Goal: Transaction & Acquisition: Purchase product/service

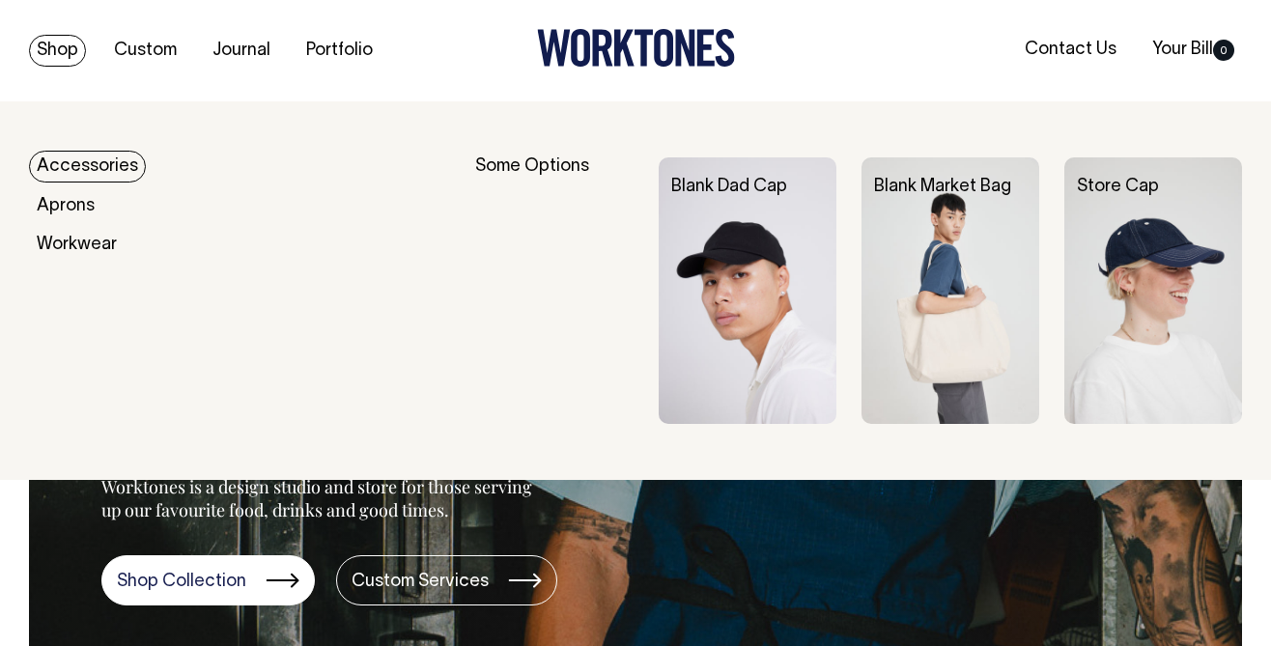
click at [87, 173] on link "Accessories" at bounding box center [87, 167] width 117 height 32
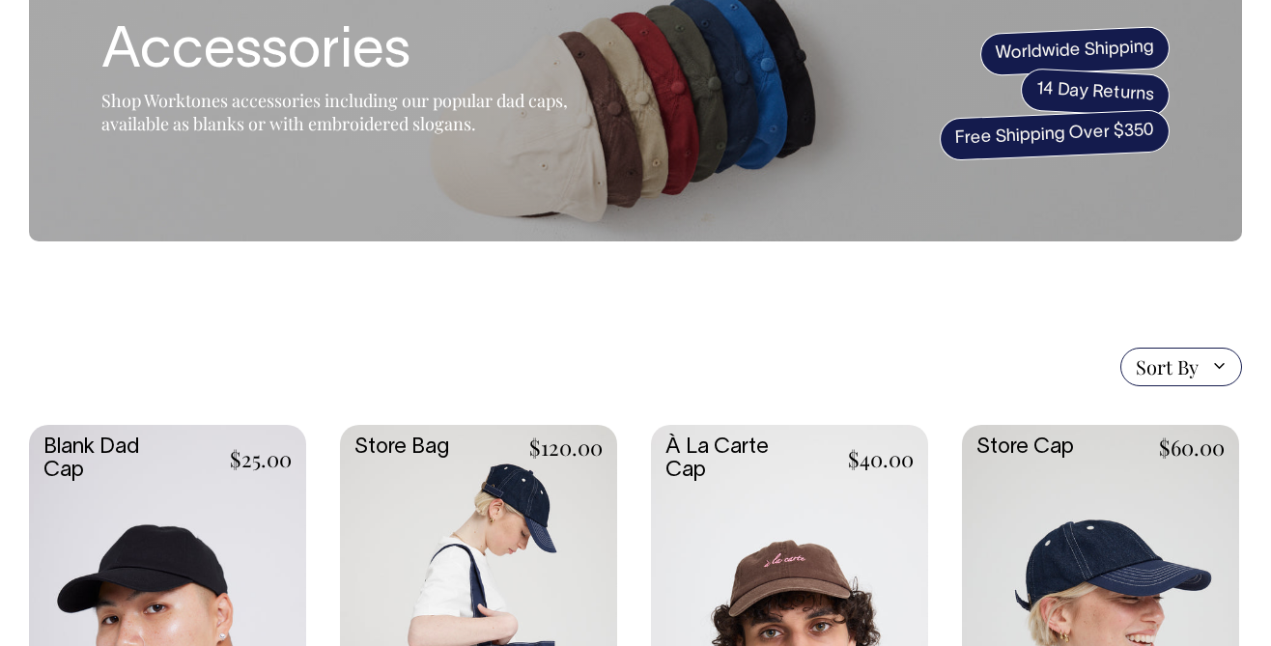
scroll to position [190, 0]
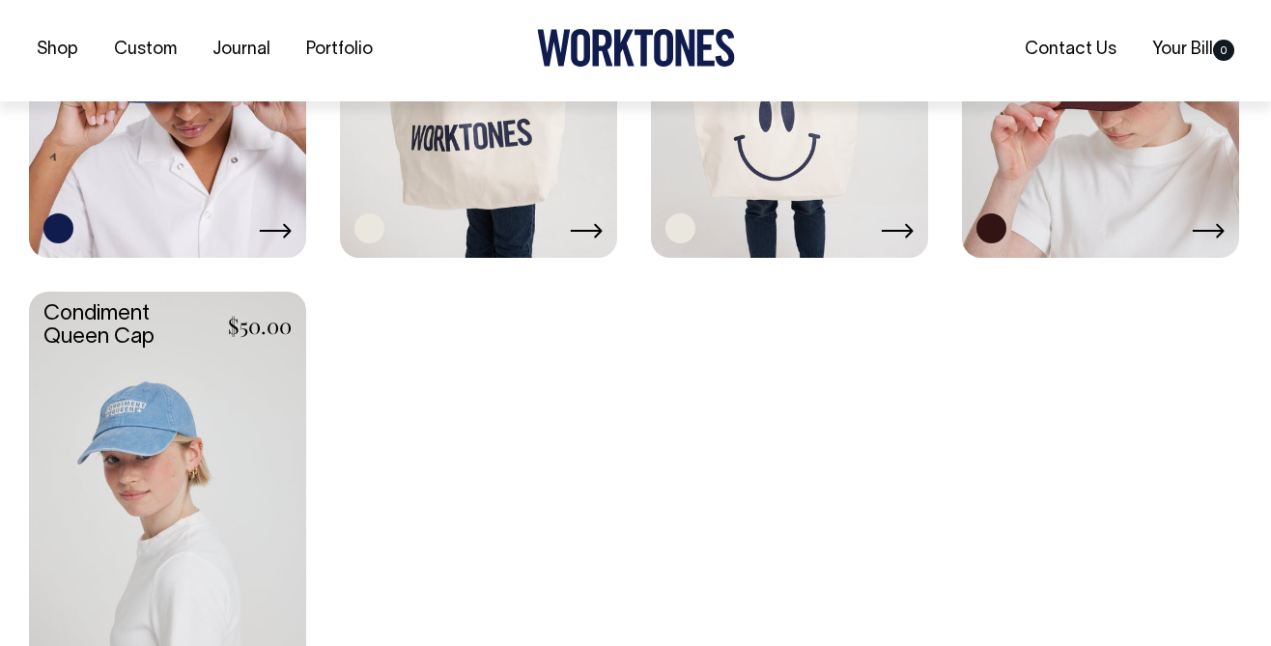
click at [162, 441] on link at bounding box center [167, 498] width 277 height 413
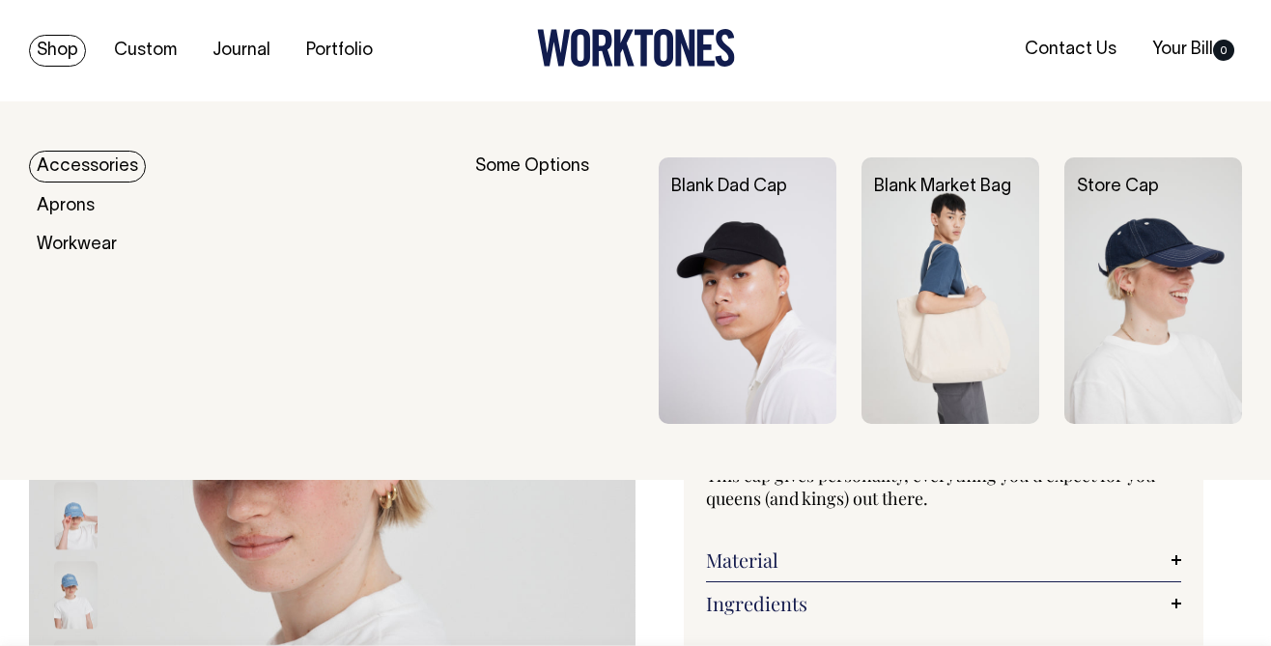
click at [85, 172] on link "Accessories" at bounding box center [87, 167] width 117 height 32
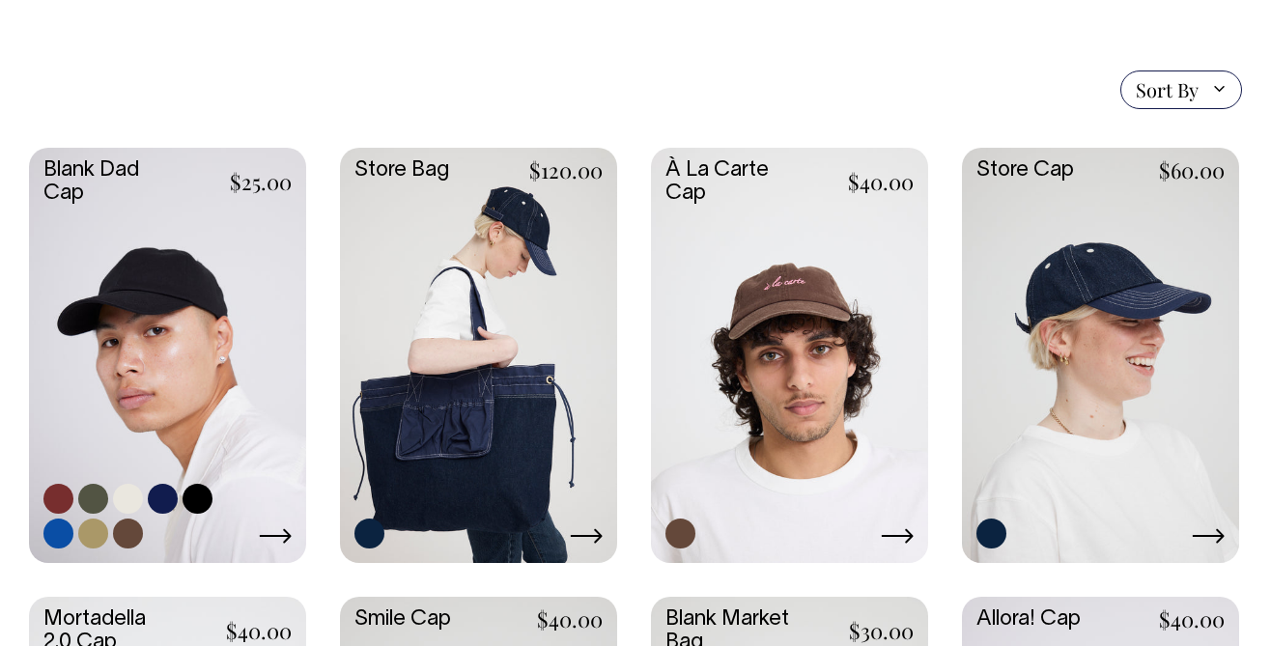
scroll to position [435, 0]
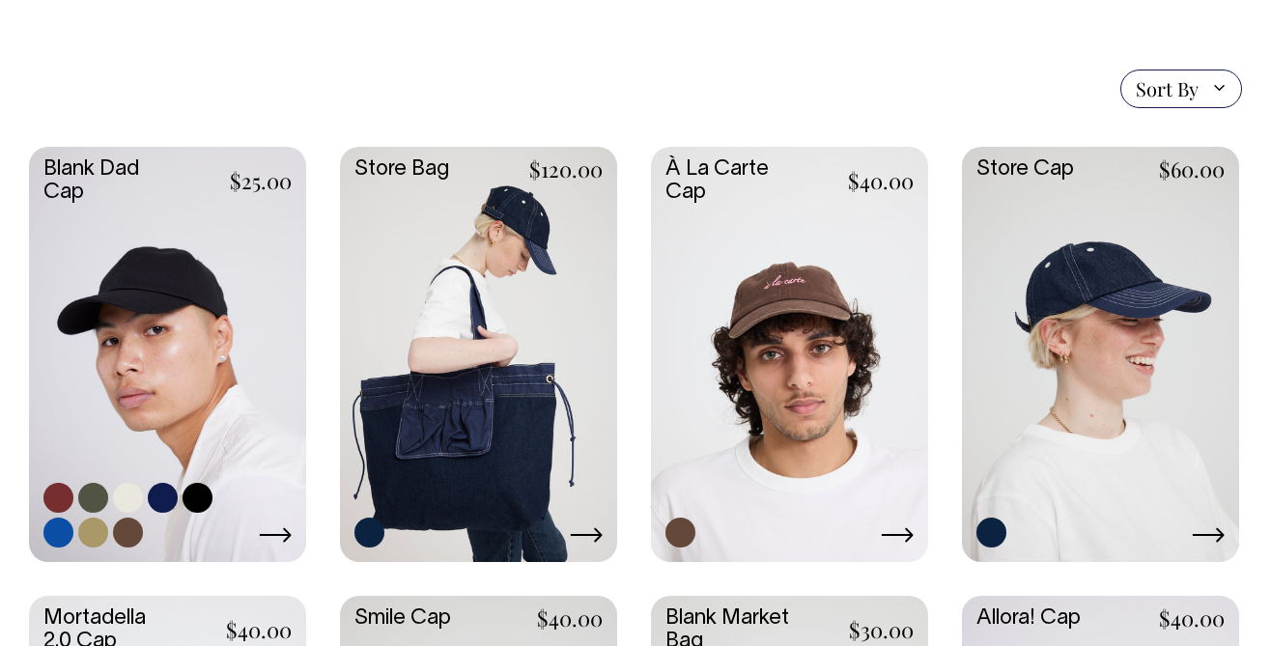
click at [60, 270] on link at bounding box center [167, 353] width 277 height 413
